Goal: Task Accomplishment & Management: Manage account settings

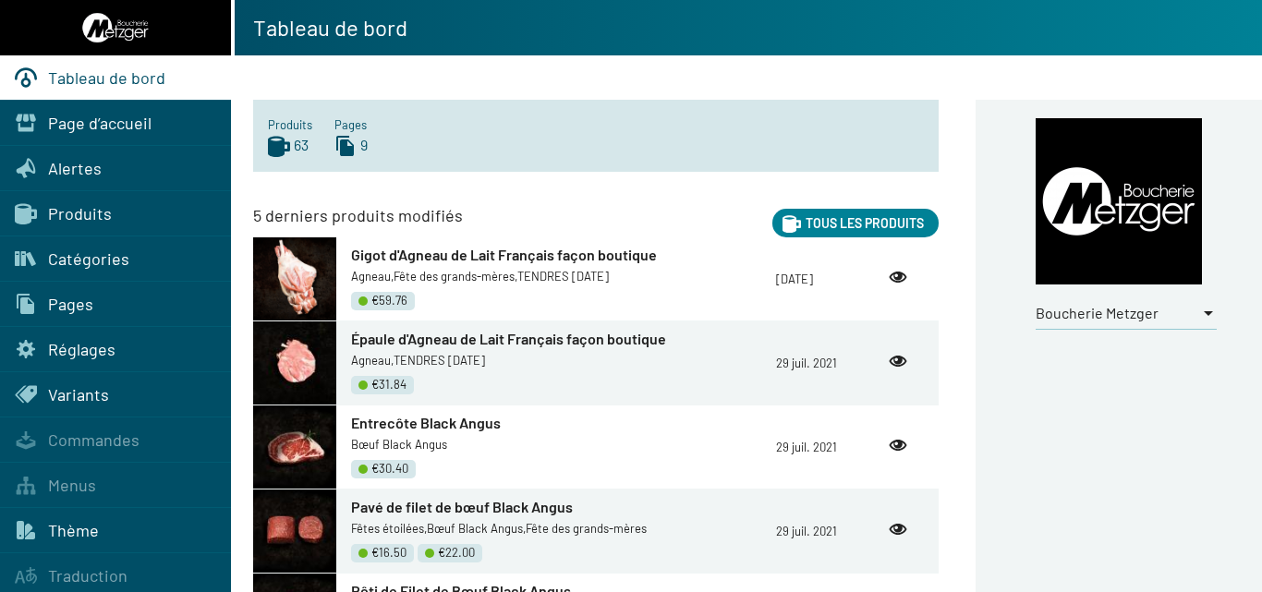
click at [1205, 313] on div at bounding box center [1208, 313] width 9 height 5
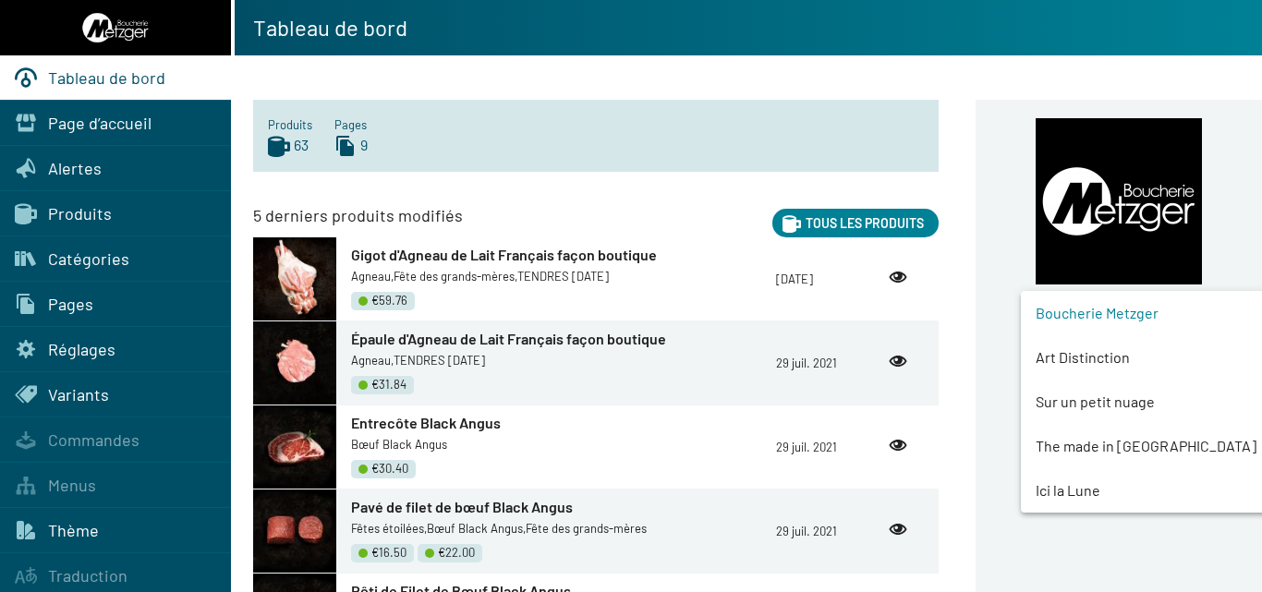
click at [1104, 357] on span "Art Distinction" at bounding box center [1160, 357] width 250 height 44
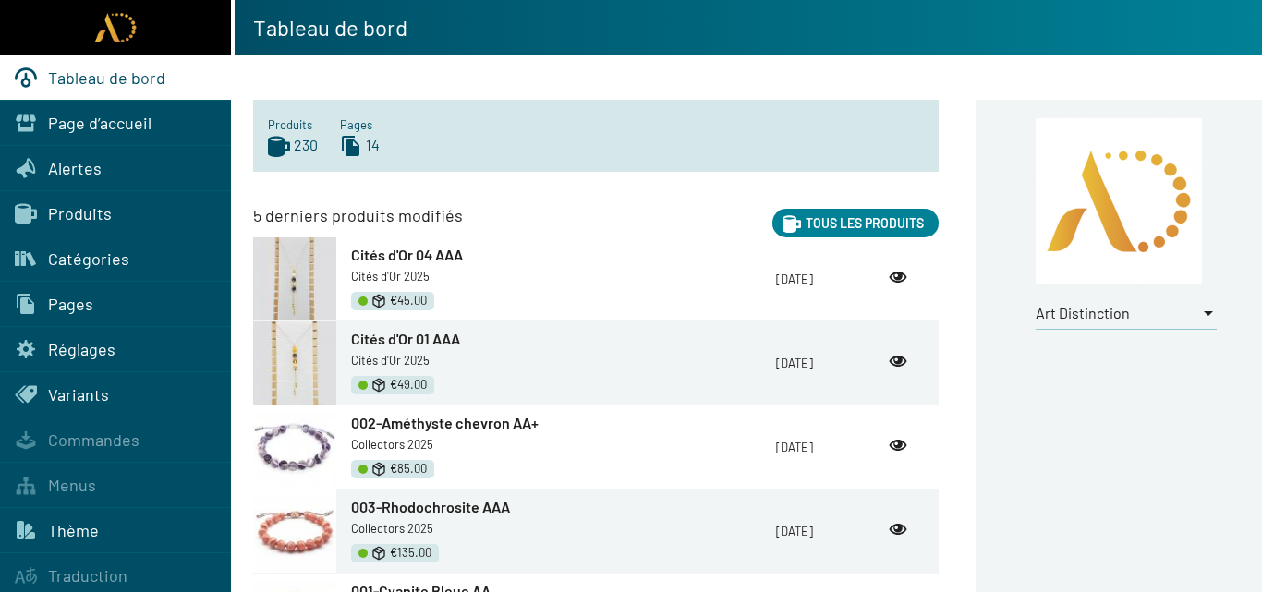
click at [71, 212] on span "Produits" at bounding box center [80, 213] width 64 height 20
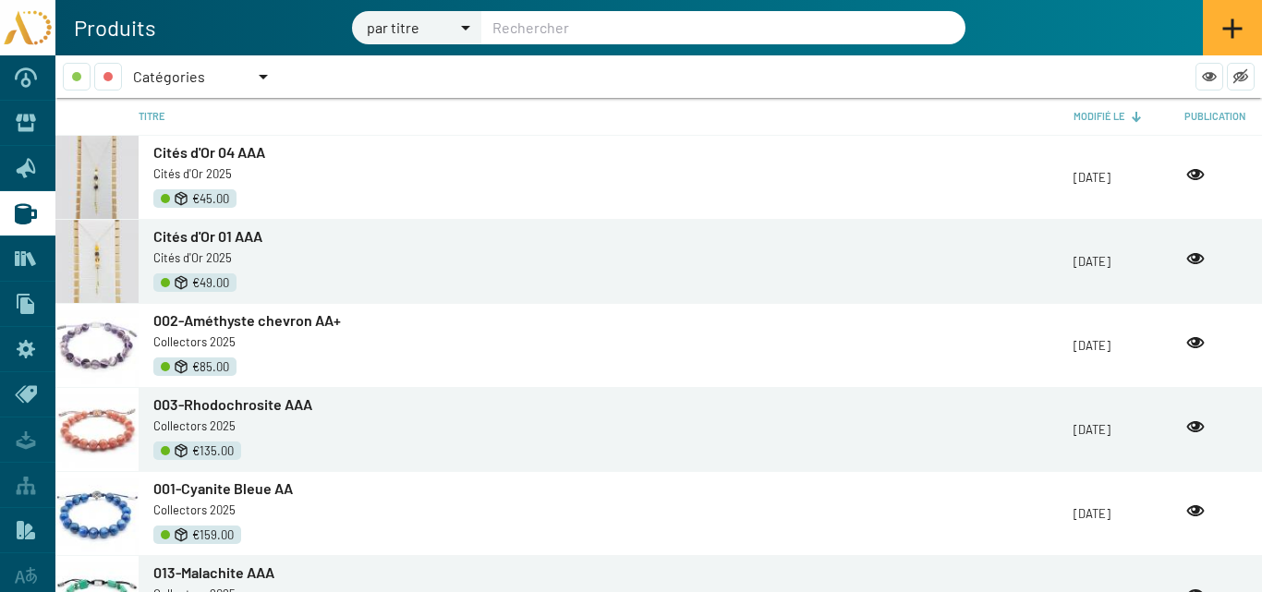
click at [261, 73] on div at bounding box center [263, 77] width 17 height 28
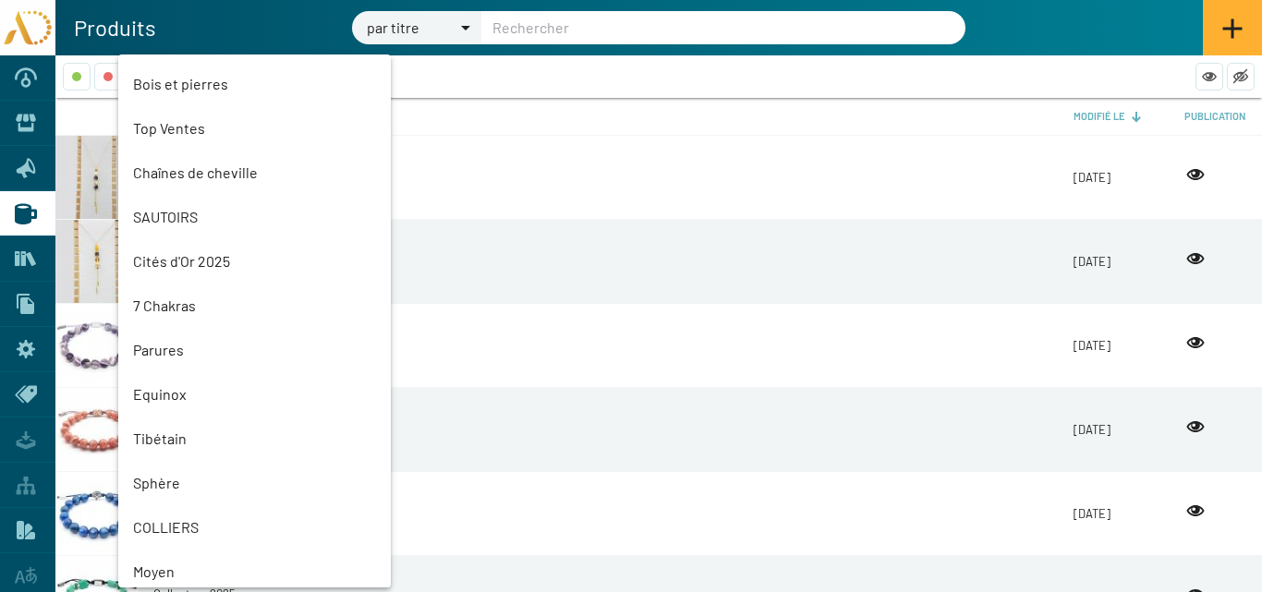
scroll to position [1229, 0]
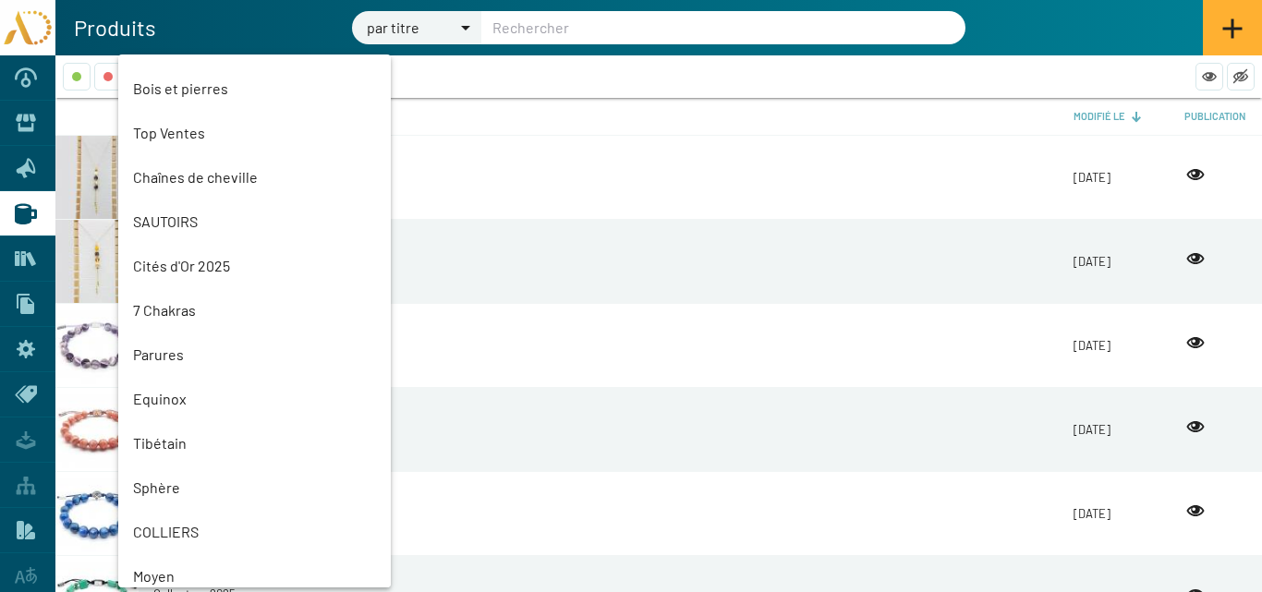
click at [173, 352] on mat-option "Parures" at bounding box center [254, 355] width 272 height 44
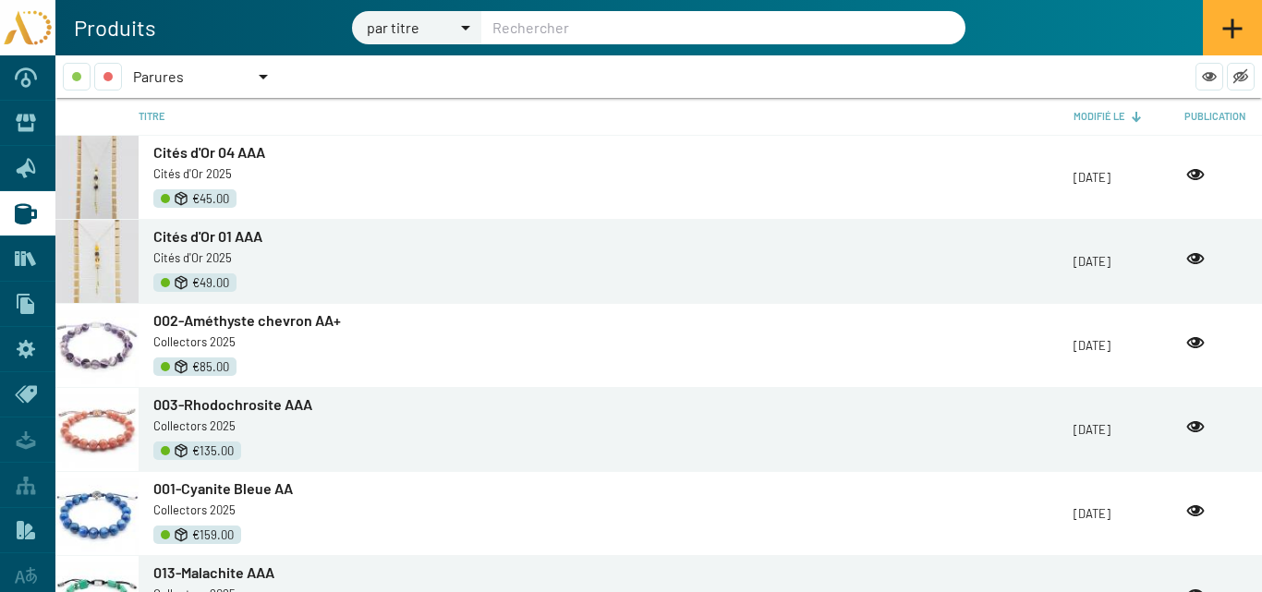
scroll to position [1315, 0]
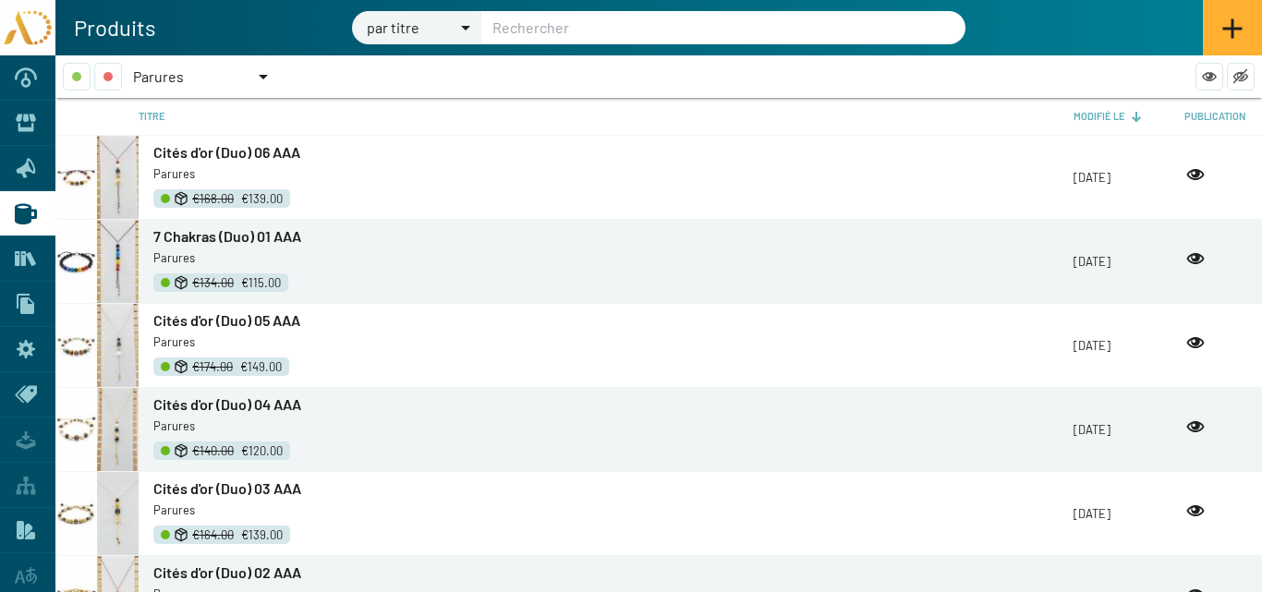
click at [202, 317] on span "Cités d'or (Duo) 05 AAA" at bounding box center [226, 320] width 147 height 18
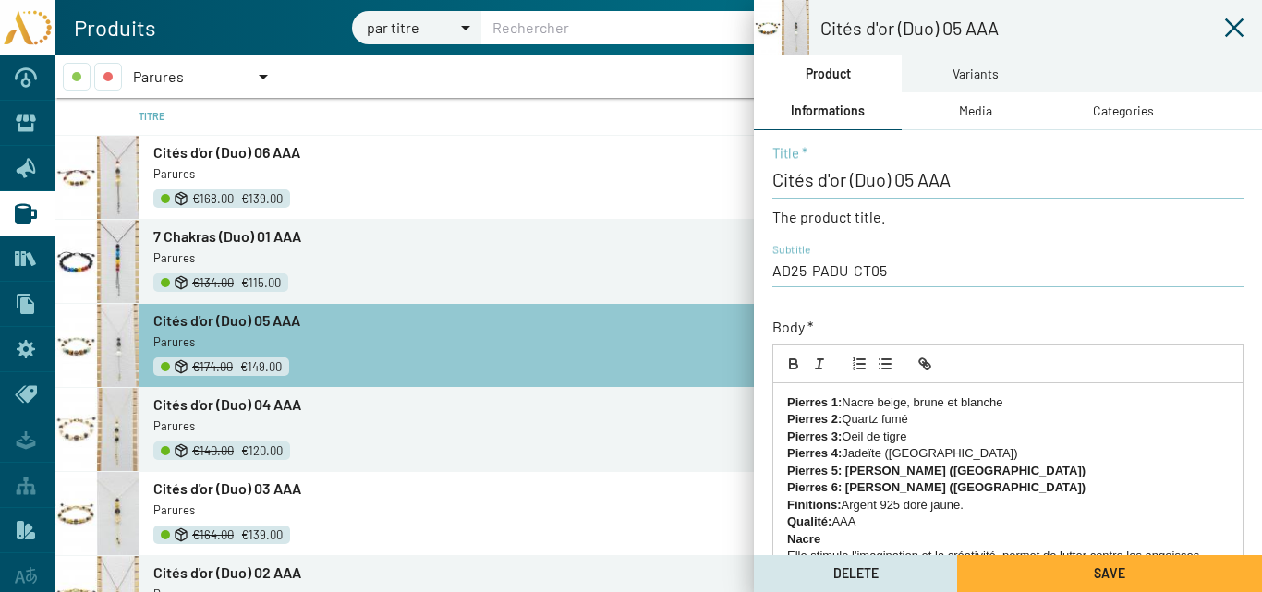
click at [957, 70] on div "Variants" at bounding box center [975, 74] width 46 height 20
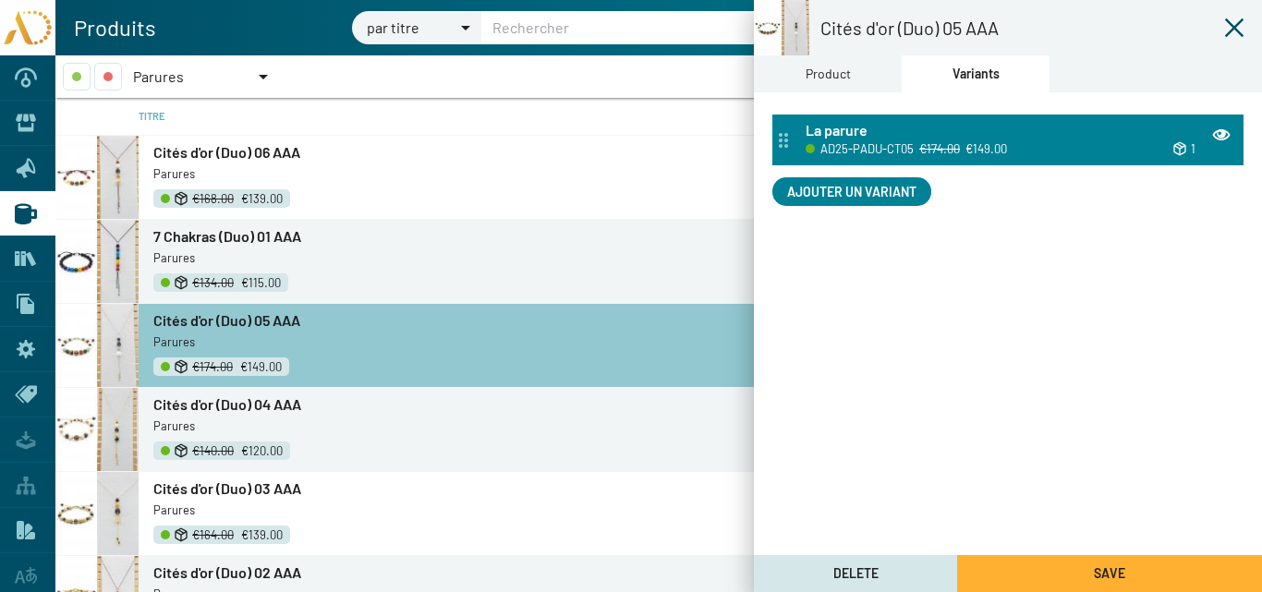
click at [960, 144] on div "AD25-PADU-CT05 €174.00 €149.00" at bounding box center [947, 148] width 285 height 21
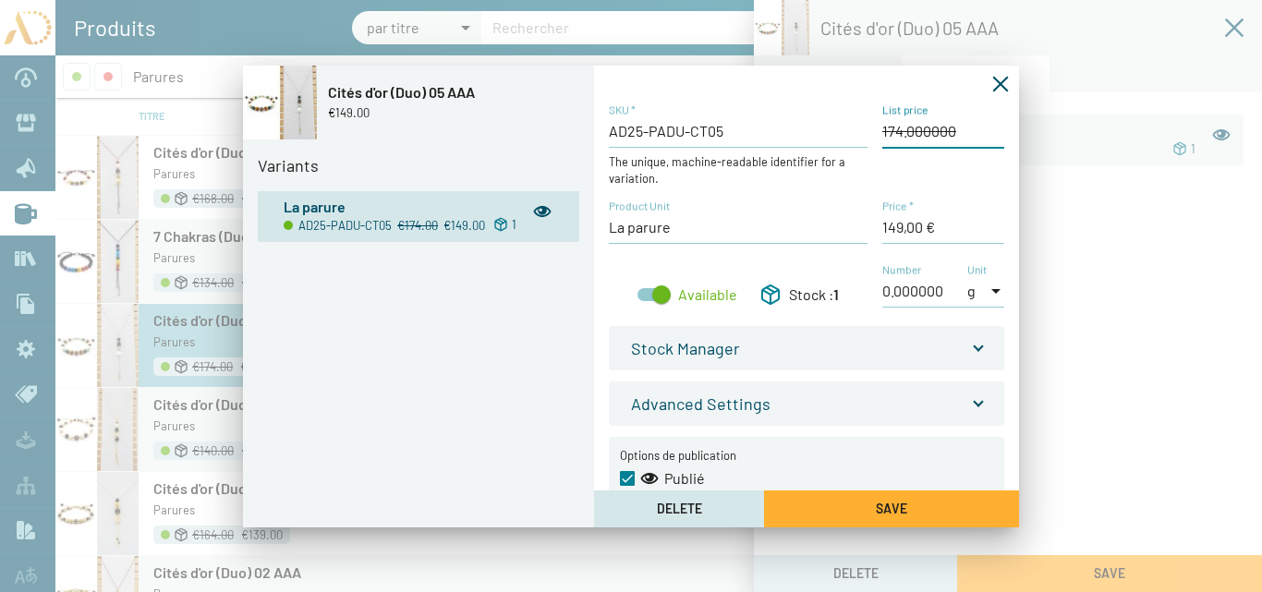
click at [894, 131] on input "List price" at bounding box center [943, 131] width 122 height 20
type input "178,00 €"
click at [879, 503] on span "Save" at bounding box center [891, 509] width 31 height 16
click at [1001, 79] on icon "Fermer la fenêtre" at bounding box center [1000, 84] width 18 height 18
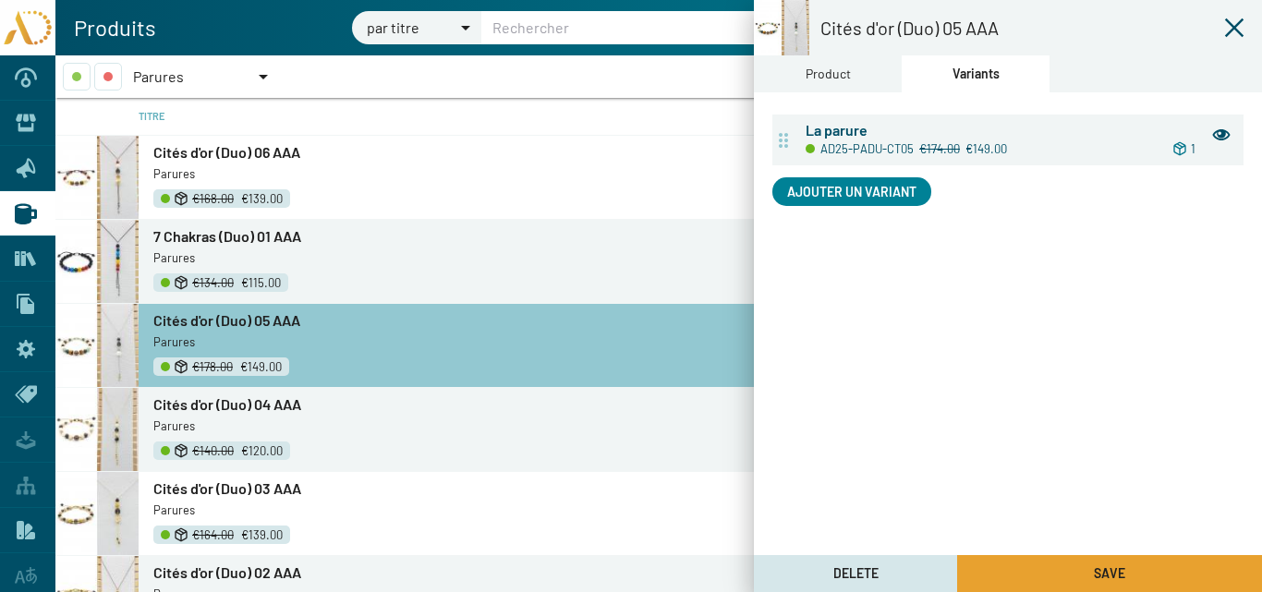
click at [1036, 567] on button "Save" at bounding box center [1109, 573] width 305 height 37
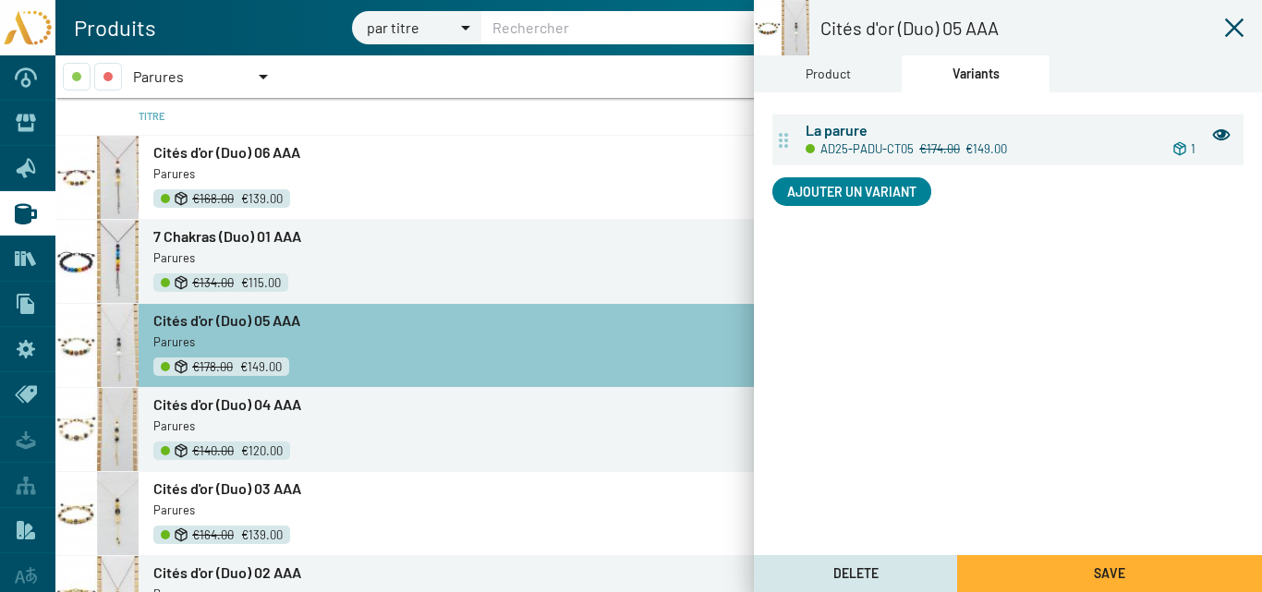
click at [1234, 24] on icon at bounding box center [1234, 28] width 22 height 22
